Goal: Transaction & Acquisition: Purchase product/service

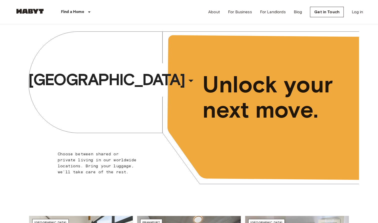
click at [359, 13] on link "Log in" at bounding box center [357, 12] width 11 height 6
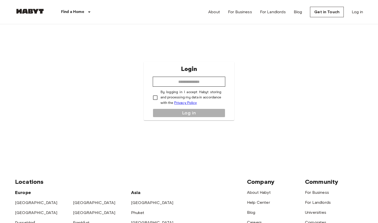
click at [209, 76] on div "Login ​ By logging in I accept Habyt storing and processing my data in accordan…" at bounding box center [189, 91] width 91 height 59
click at [209, 77] on input "email" at bounding box center [189, 82] width 73 height 10
drag, startPoint x: 209, startPoint y: 77, endPoint x: 227, endPoint y: 82, distance: 18.6
click at [227, 82] on div "Login ​ By logging in I accept Habyt storing and processing my data in accordan…" at bounding box center [189, 91] width 91 height 59
type input "*"
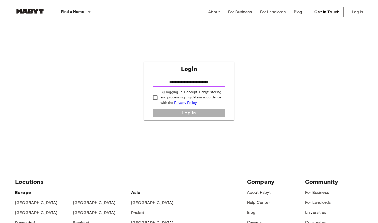
type input "**********"
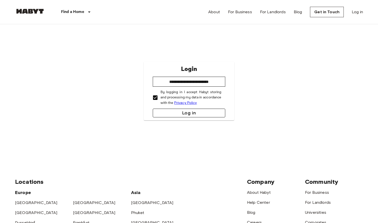
click at [170, 113] on button "Log in" at bounding box center [189, 113] width 73 height 9
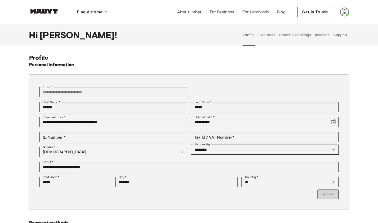
click at [319, 36] on button "Invoices" at bounding box center [322, 35] width 16 height 22
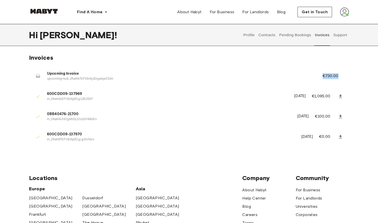
drag, startPoint x: 343, startPoint y: 74, endPoint x: 310, endPoint y: 77, distance: 32.9
click at [310, 77] on li "Upcoming Invoice upcoming+sub_1RwK6fEPXbtkjdDywIqwf2dX €730.00" at bounding box center [189, 76] width 320 height 17
drag, startPoint x: 312, startPoint y: 142, endPoint x: 282, endPoint y: 116, distance: 39.6
click at [283, 118] on ul "Upcoming Invoice upcoming+sub_1RwK6fEPXbtkjdDywIqwf2dX €730.00 600CDD09-137969 …" at bounding box center [189, 108] width 320 height 85
click at [269, 98] on p "in_1RwK4zEPXbtkjdDyiJZb295f" at bounding box center [167, 99] width 241 height 5
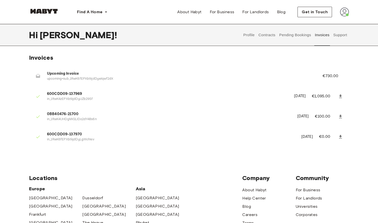
click at [339, 116] on icon at bounding box center [340, 116] width 5 height 5
click at [246, 34] on button "Profile" at bounding box center [249, 35] width 13 height 22
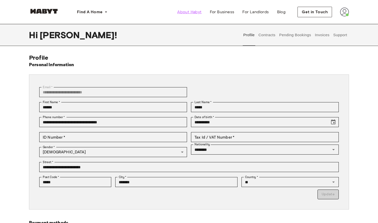
click at [186, 11] on span "About Habyt" at bounding box center [189, 12] width 24 height 6
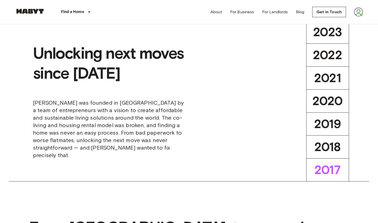
scroll to position [227, 0]
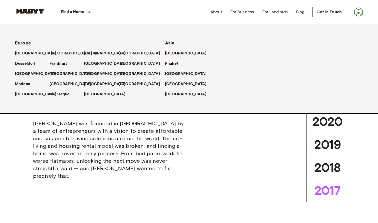
click at [60, 56] on p "[GEOGRAPHIC_DATA]" at bounding box center [72, 54] width 42 height 6
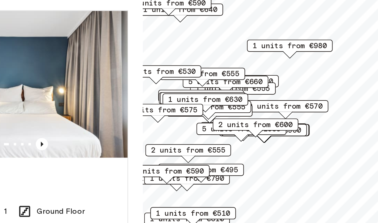
scroll to position [3, 0]
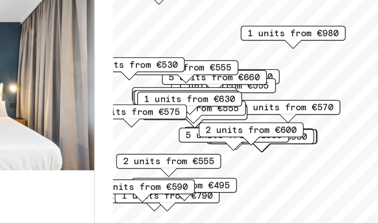
click at [249, 104] on span "9 units from €570" at bounding box center [264, 106] width 31 height 5
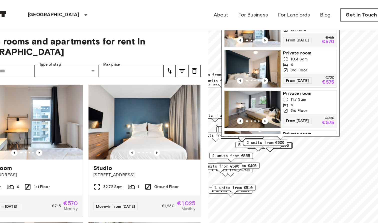
scroll to position [0, 0]
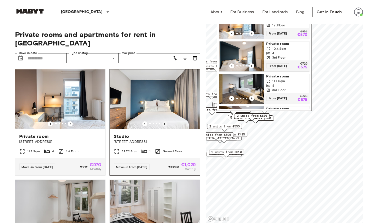
click at [165, 122] on icon "Previous image" at bounding box center [164, 124] width 5 height 5
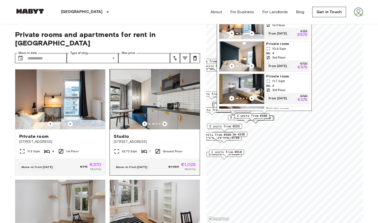
click at [165, 122] on icon "Previous image" at bounding box center [164, 124] width 5 height 5
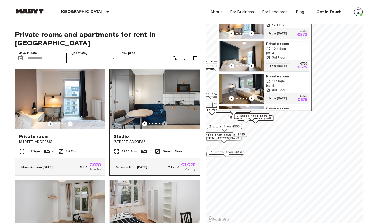
click at [165, 122] on icon "Previous image" at bounding box center [164, 124] width 5 height 5
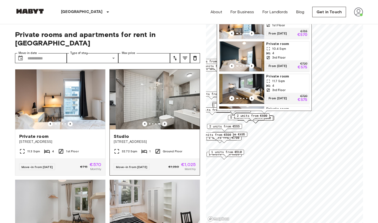
click at [166, 122] on icon "Previous image" at bounding box center [164, 124] width 5 height 5
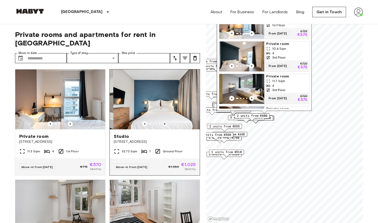
click at [166, 122] on icon "Previous image" at bounding box center [164, 124] width 5 height 5
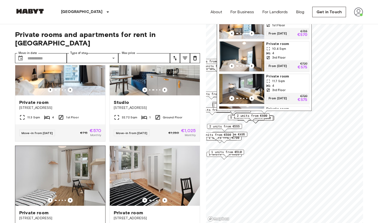
scroll to position [8, 0]
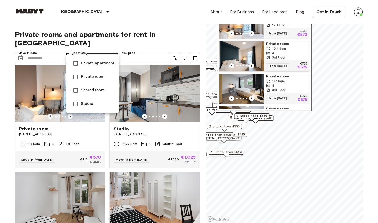
click at [113, 50] on div at bounding box center [189, 111] width 378 height 223
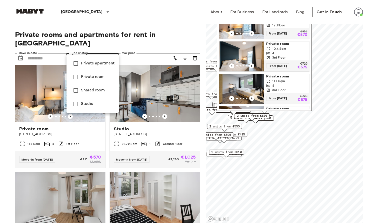
click at [90, 101] on li "Studio" at bounding box center [93, 104] width 52 height 14
type input "******"
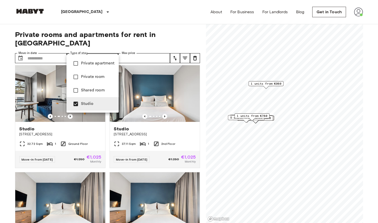
click at [138, 42] on div at bounding box center [189, 111] width 378 height 223
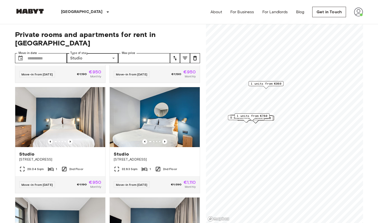
scroll to position [252, 0]
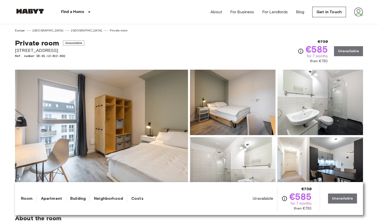
click at [143, 114] on img at bounding box center [101, 136] width 173 height 133
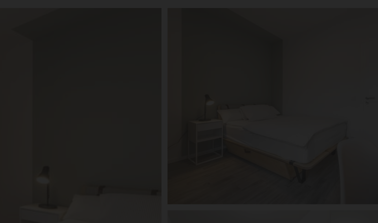
scroll to position [14, 0]
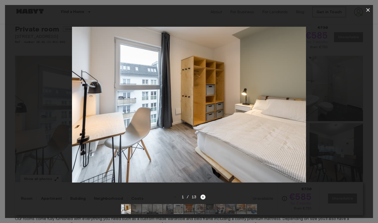
click at [201, 197] on icon "Next image" at bounding box center [203, 197] width 5 height 5
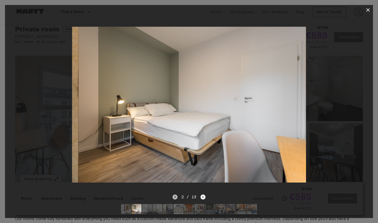
click at [175, 195] on icon "Previous image" at bounding box center [175, 197] width 5 height 5
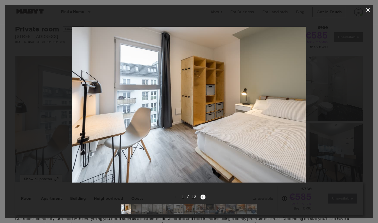
click at [205, 199] on icon "Next image" at bounding box center [203, 197] width 5 height 5
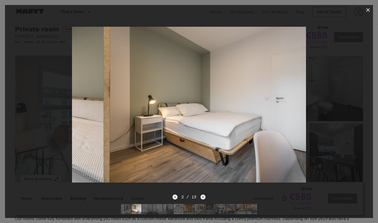
click at [205, 199] on icon "Next image" at bounding box center [203, 197] width 5 height 5
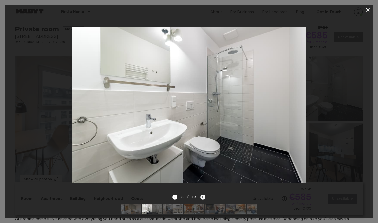
click at [201, 195] on icon "Next image" at bounding box center [203, 197] width 5 height 5
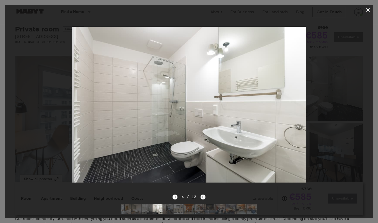
click at [201, 195] on icon "Next image" at bounding box center [203, 197] width 5 height 5
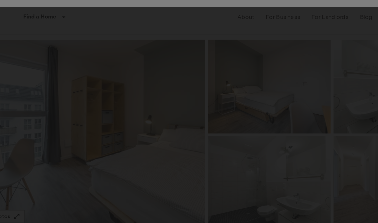
scroll to position [0, 0]
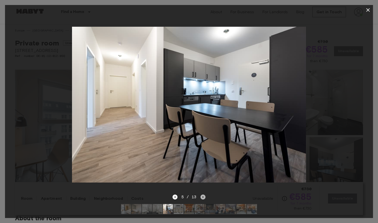
click at [204, 199] on icon "Next image" at bounding box center [203, 197] width 5 height 5
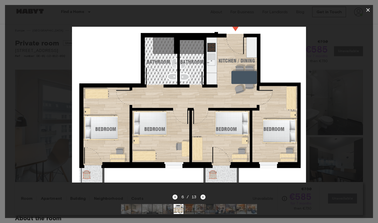
click at [207, 195] on div "6 / 13" at bounding box center [189, 206] width 368 height 24
click at [202, 196] on icon "Next image" at bounding box center [203, 197] width 5 height 5
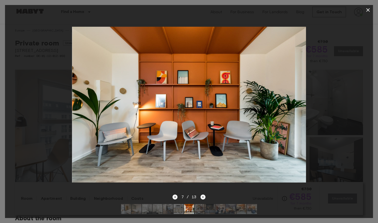
click at [368, 8] on icon "button" at bounding box center [368, 10] width 6 height 6
